Goal: Transaction & Acquisition: Obtain resource

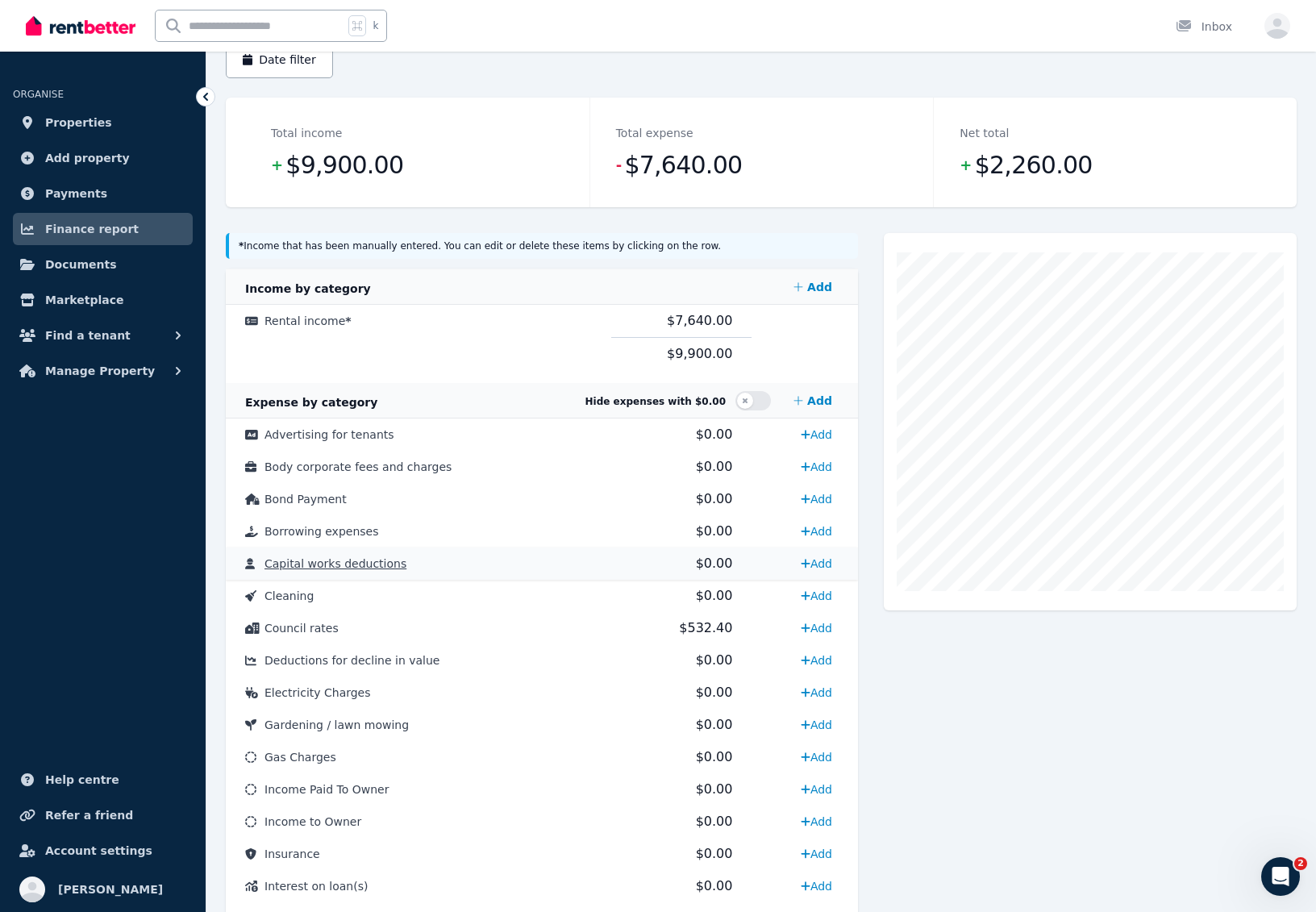
scroll to position [109, 0]
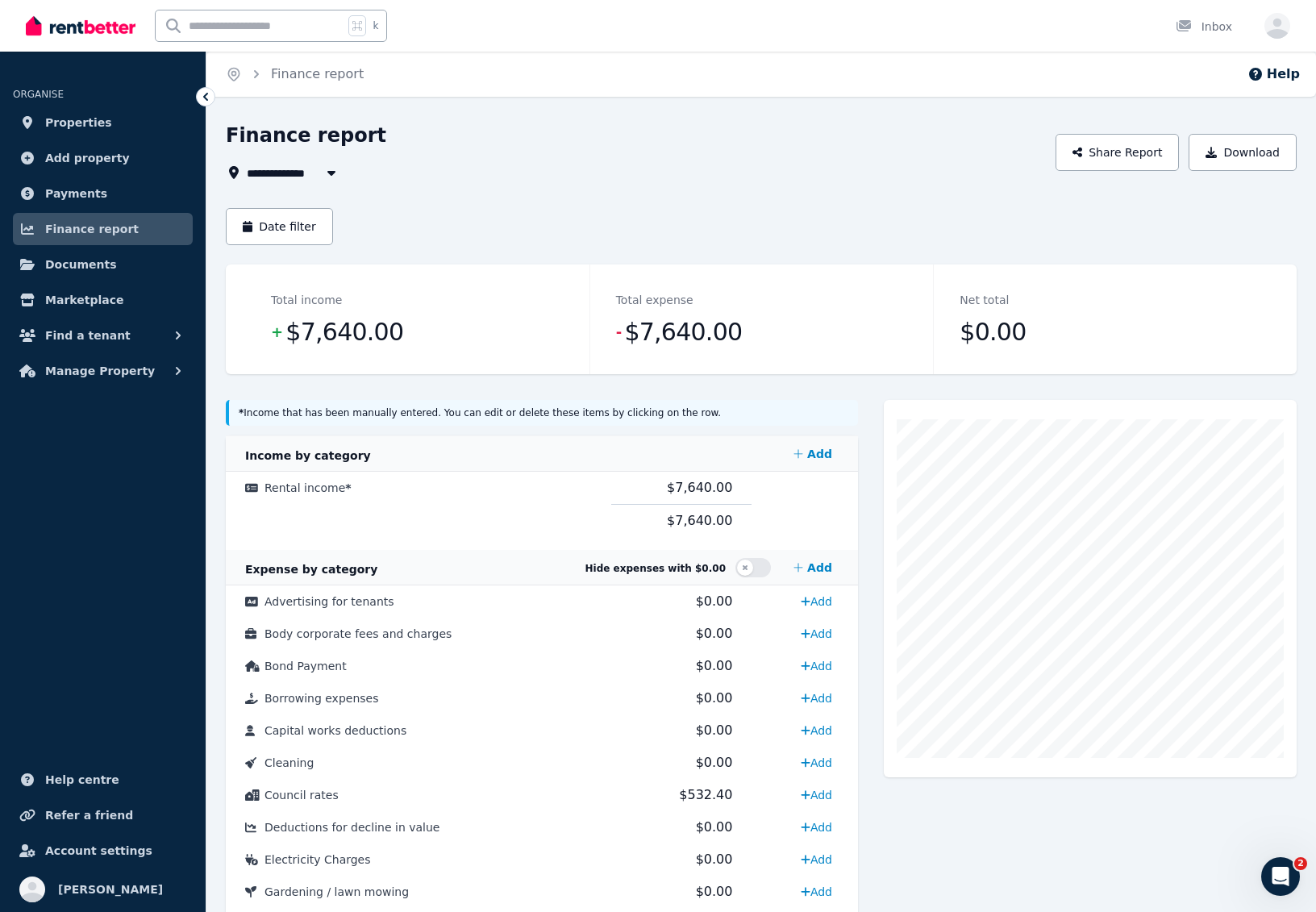
click at [105, 230] on span "Finance report" at bounding box center [92, 229] width 93 height 19
click at [77, 124] on span "Properties" at bounding box center [79, 122] width 67 height 19
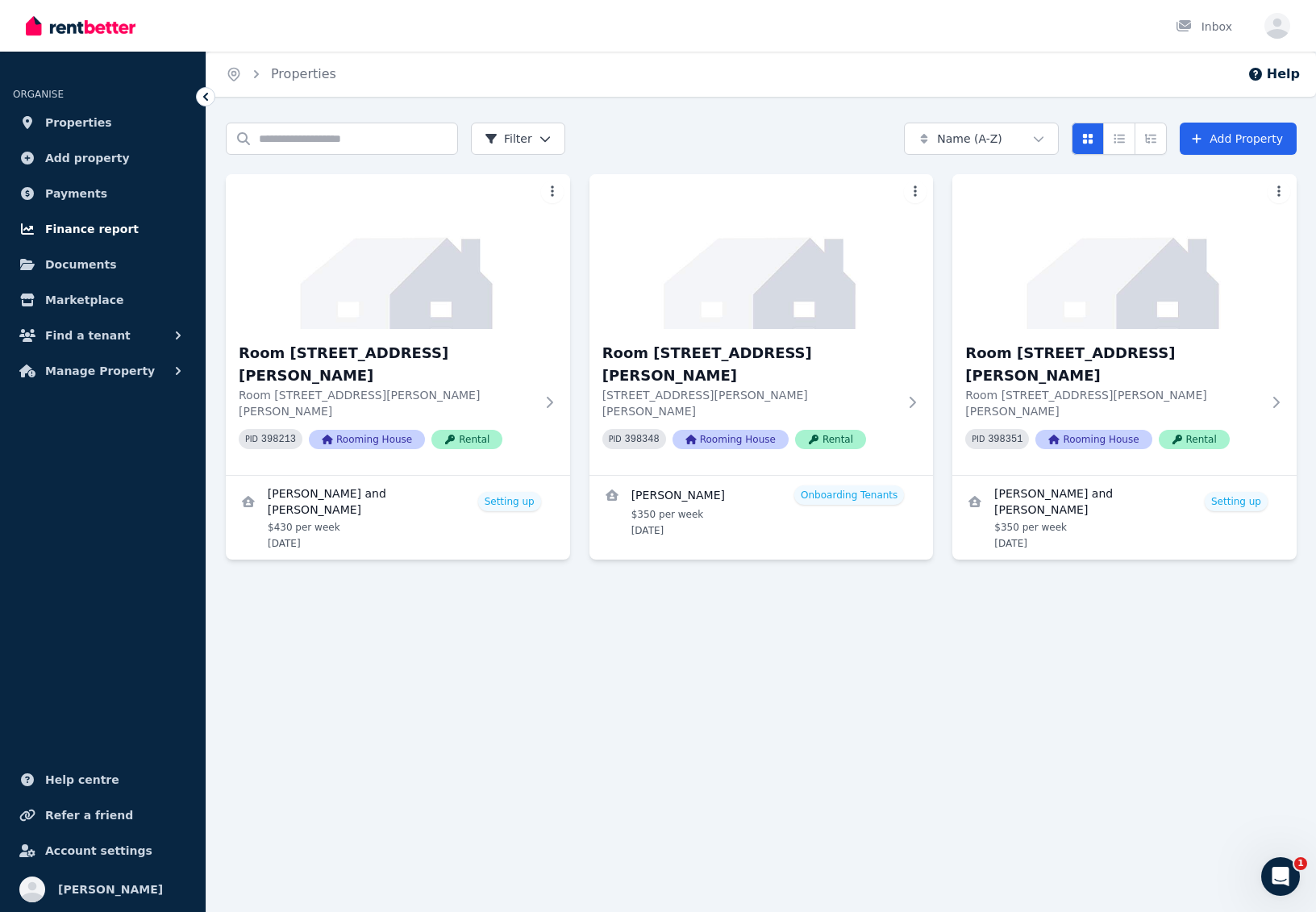
click at [72, 229] on span "Finance report" at bounding box center [92, 229] width 93 height 19
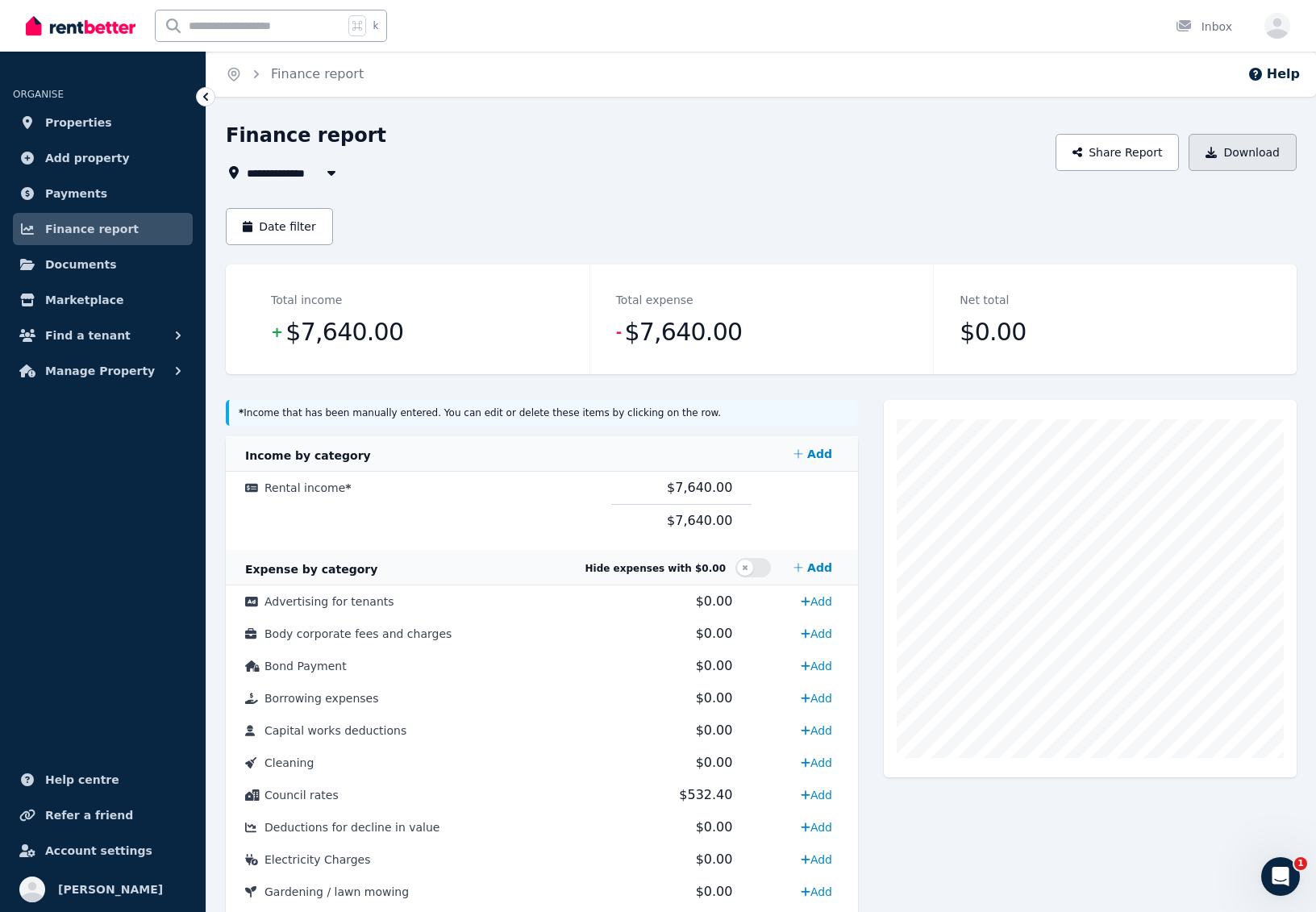
click at [1231, 155] on button "Download" at bounding box center [1243, 152] width 108 height 37
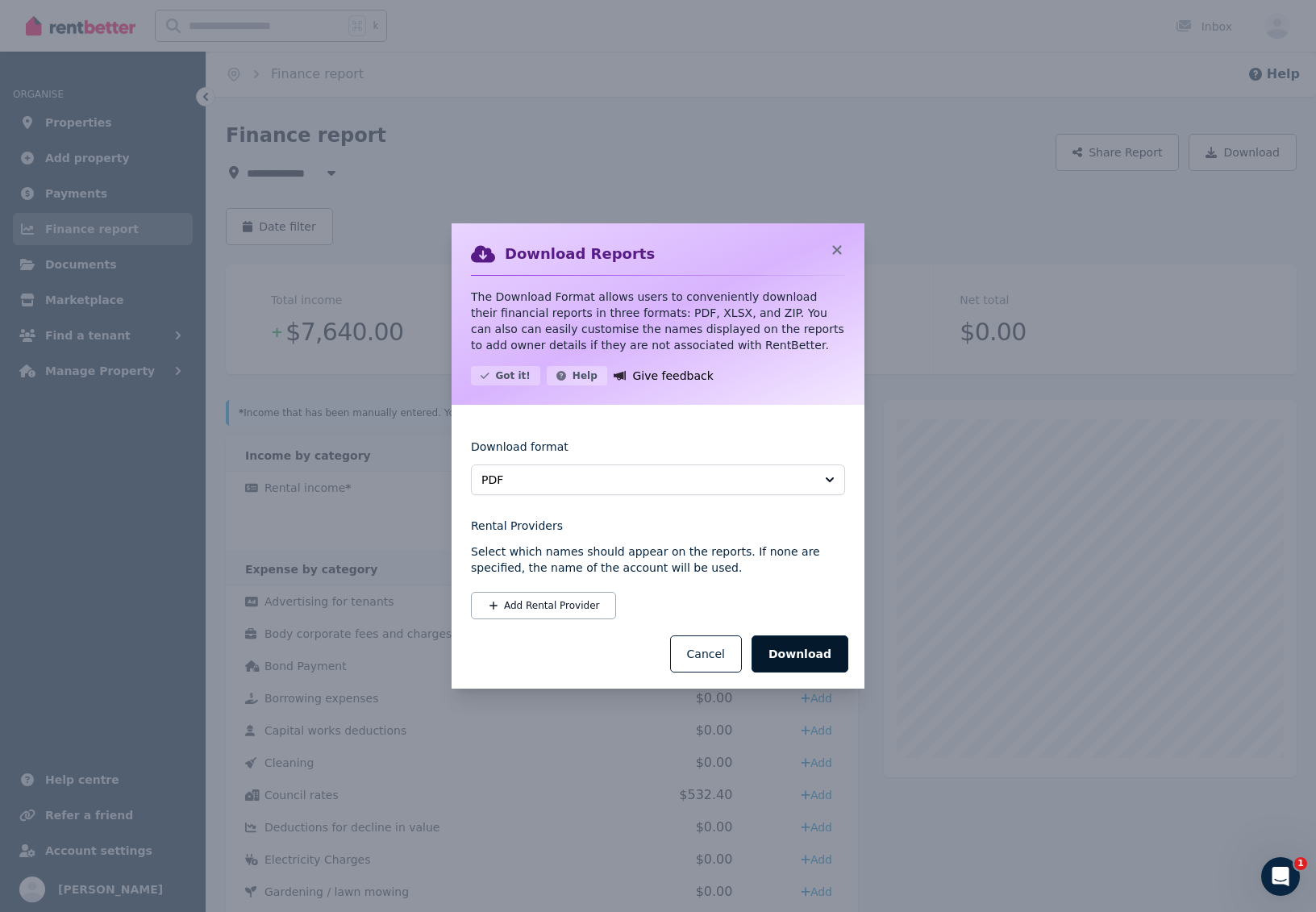
click at [796, 648] on button "Download" at bounding box center [799, 654] width 97 height 37
